Goal: Task Accomplishment & Management: Manage account settings

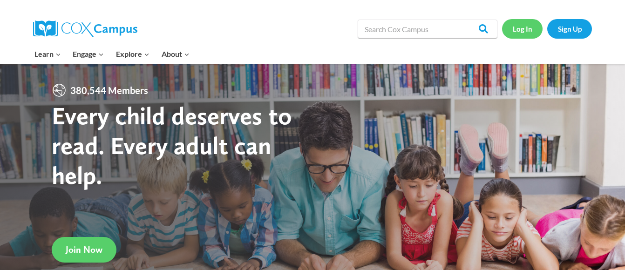
click at [522, 30] on link "Log In" at bounding box center [522, 28] width 41 height 19
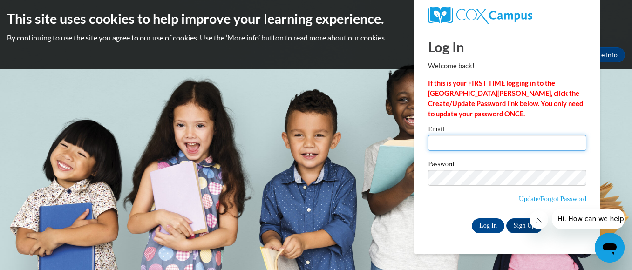
click at [465, 138] on input "Email" at bounding box center [507, 143] width 158 height 16
click at [471, 144] on input "Email" at bounding box center [507, 143] width 158 height 16
type input "[EMAIL_ADDRESS][DOMAIN_NAME]"
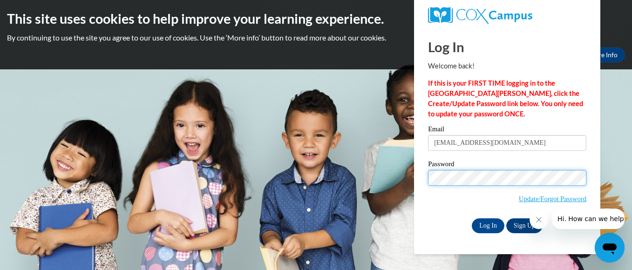
click at [472, 219] on input "Log In" at bounding box center [488, 226] width 33 height 15
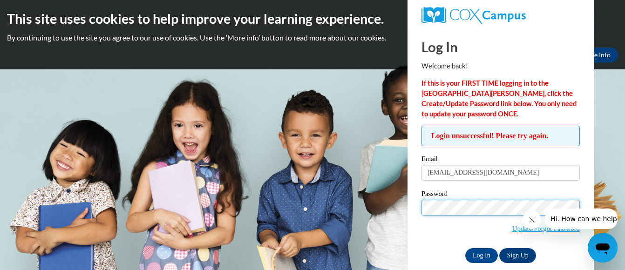
click at [466, 248] on input "Log In" at bounding box center [482, 255] width 33 height 15
click at [520, 255] on link "Sign Up" at bounding box center [518, 255] width 36 height 15
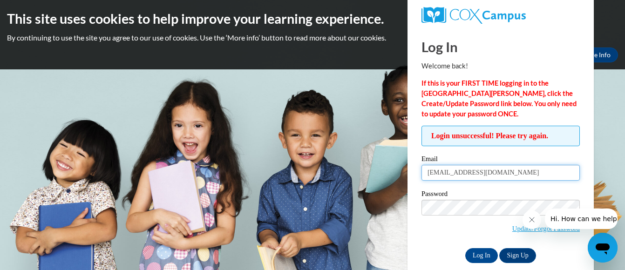
click at [530, 171] on input "[EMAIL_ADDRESS][DOMAIN_NAME]" at bounding box center [501, 173] width 158 height 16
type input "e"
type input "[EMAIL_ADDRESS][DOMAIN_NAME]"
click at [466, 248] on input "Log In" at bounding box center [482, 255] width 33 height 15
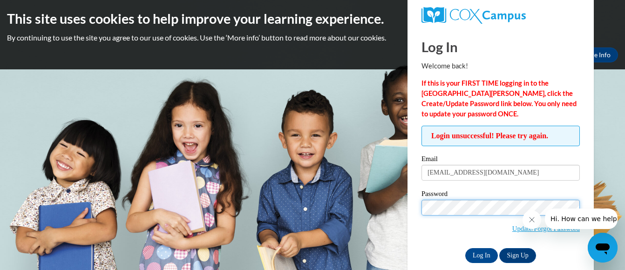
click at [466, 248] on input "Log In" at bounding box center [482, 255] width 33 height 15
